Goal: Task Accomplishment & Management: Use online tool/utility

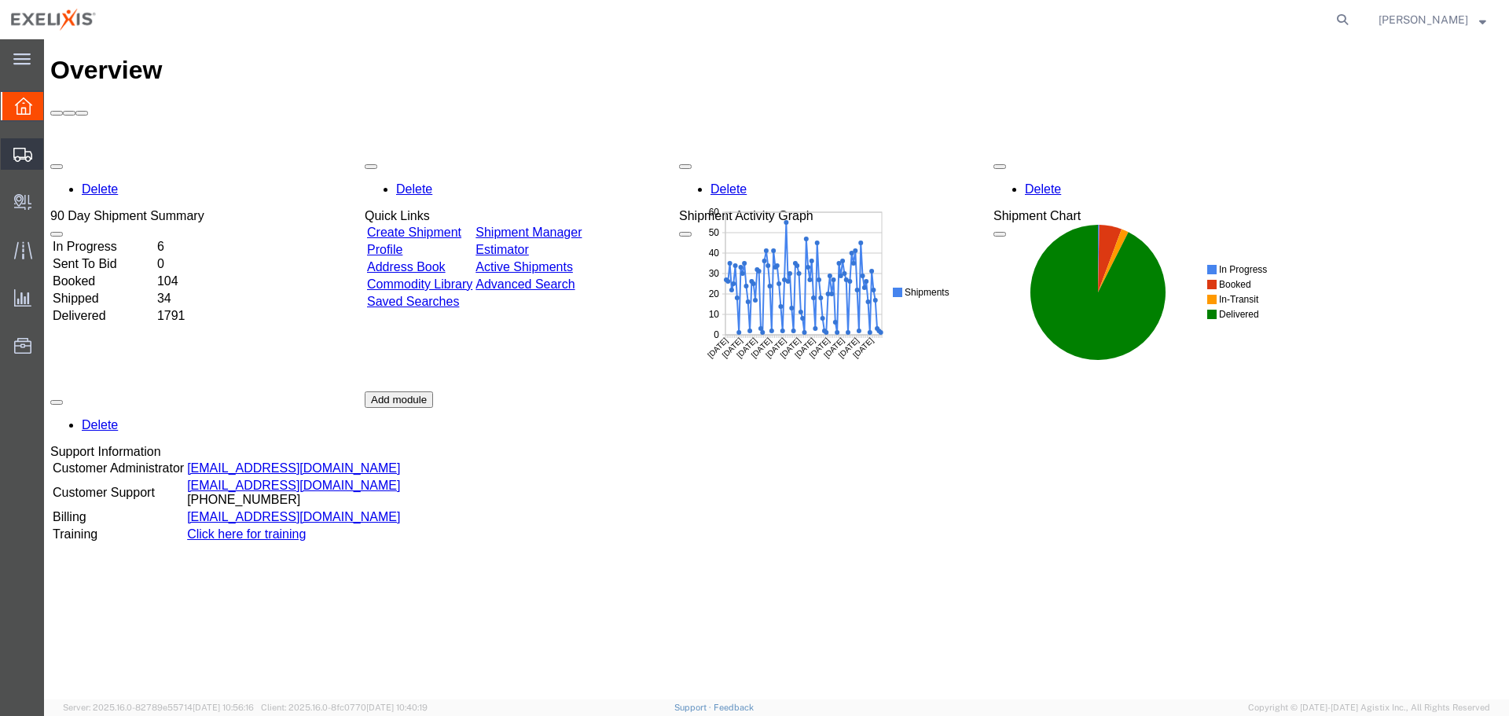
click at [0, 0] on span "Create Shipment" at bounding box center [0, 0] width 0 height 0
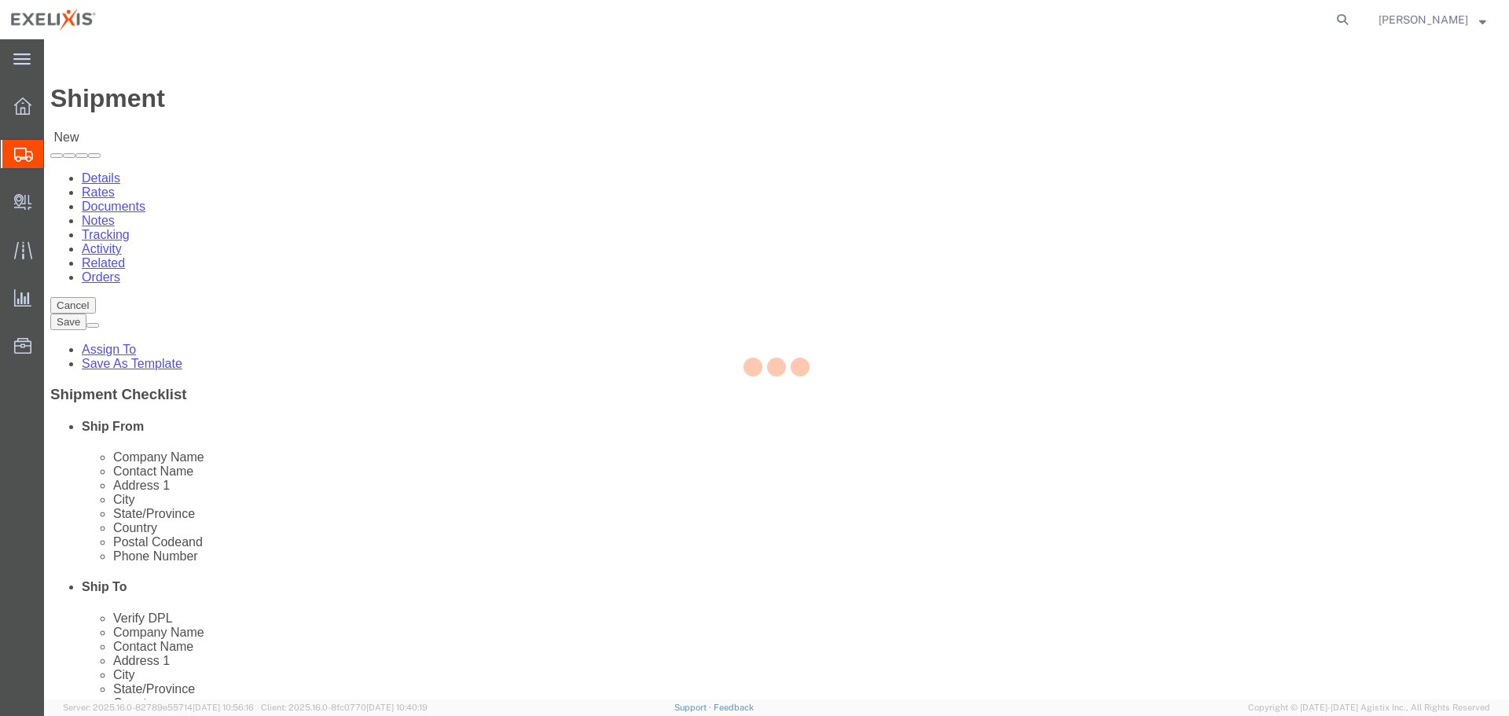
select select
